Goal: Transaction & Acquisition: Purchase product/service

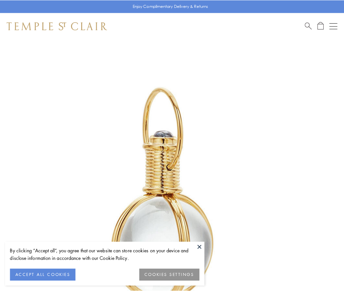
scroll to position [171, 0]
